Goal: Task Accomplishment & Management: Manage account settings

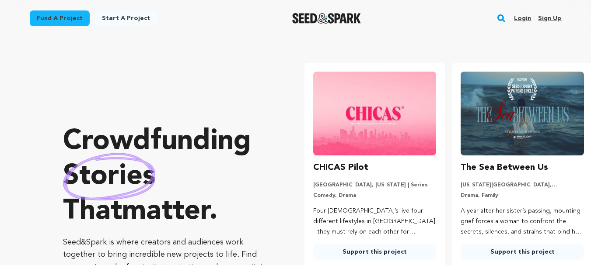
scroll to position [0, 58]
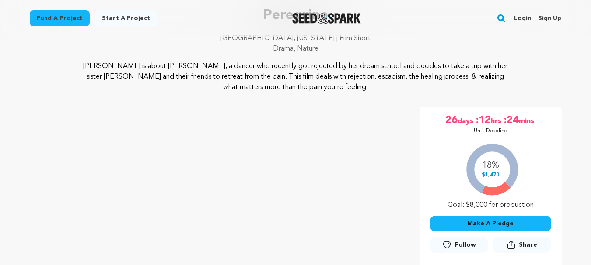
scroll to position [70, 0]
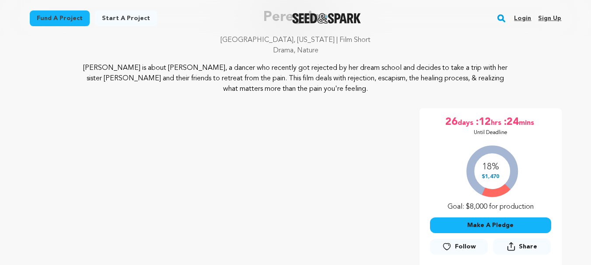
click at [524, 21] on link "Login" at bounding box center [522, 18] width 17 height 14
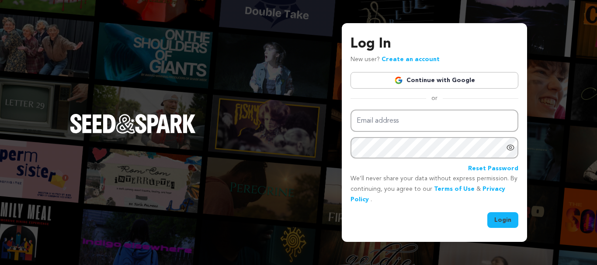
click at [442, 77] on link "Continue with Google" at bounding box center [435, 80] width 168 height 17
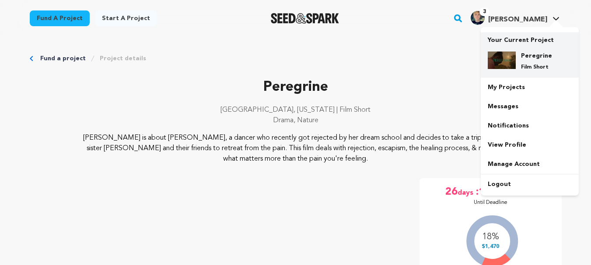
click at [519, 68] on div "Peregrine Film Short" at bounding box center [536, 61] width 42 height 19
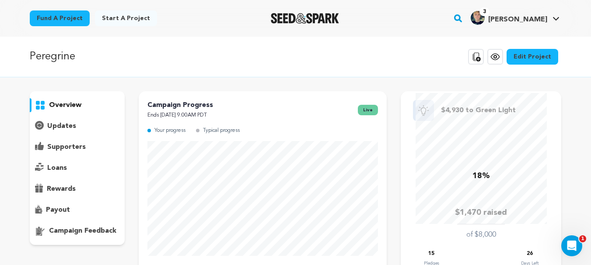
click at [99, 143] on div "supporters" at bounding box center [77, 147] width 95 height 14
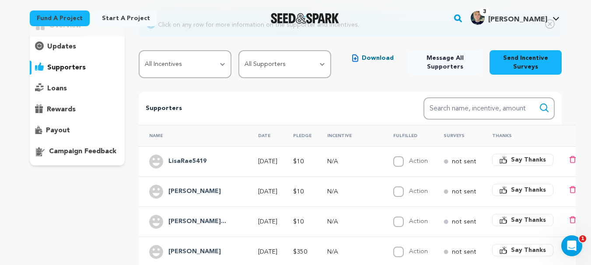
scroll to position [73, 0]
